Goal: Information Seeking & Learning: Learn about a topic

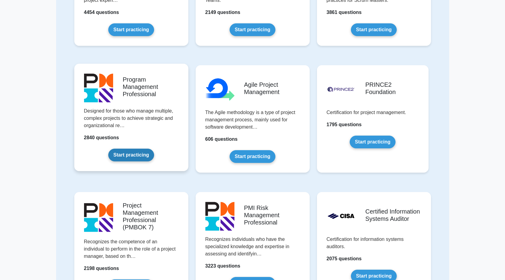
scroll to position [257, 0]
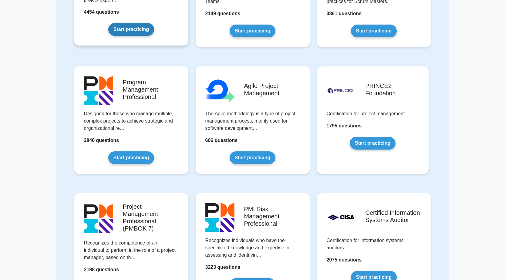
click at [135, 24] on link "Start practicing" at bounding box center [131, 29] width 46 height 13
